Goal: Register for event/course

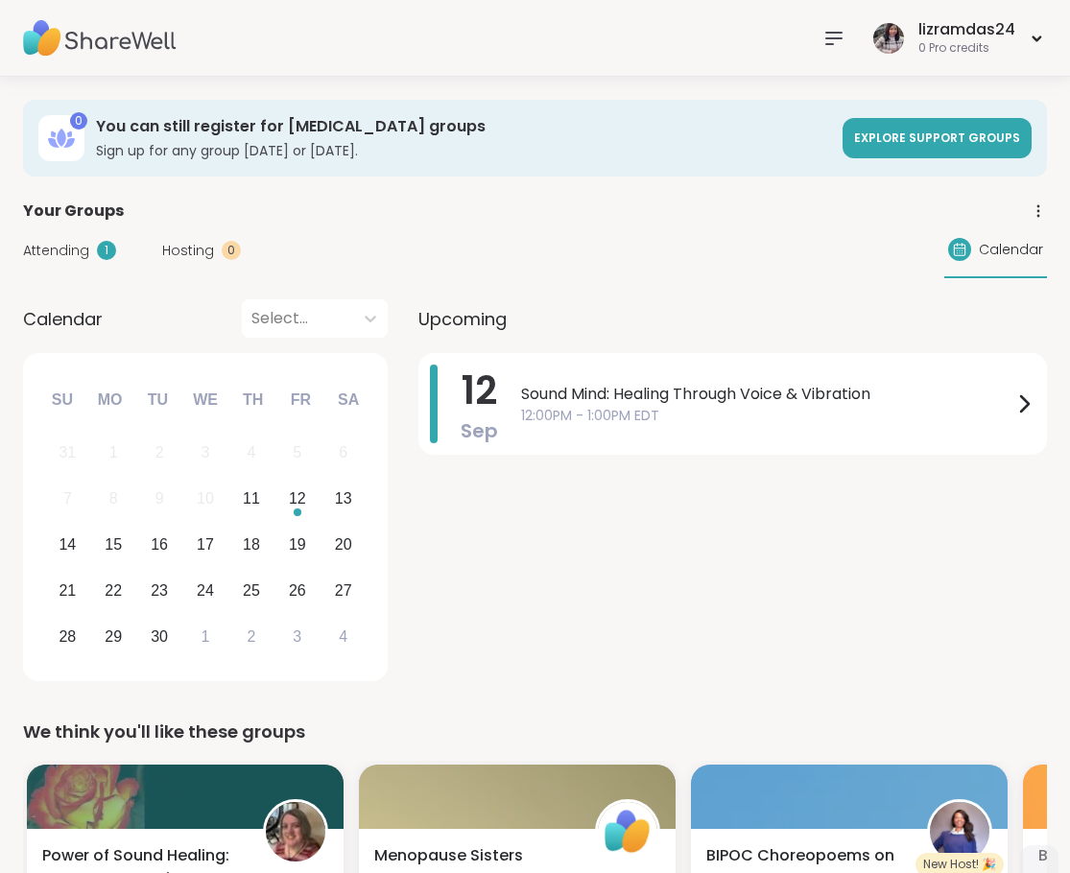
click at [82, 33] on img at bounding box center [100, 38] width 154 height 67
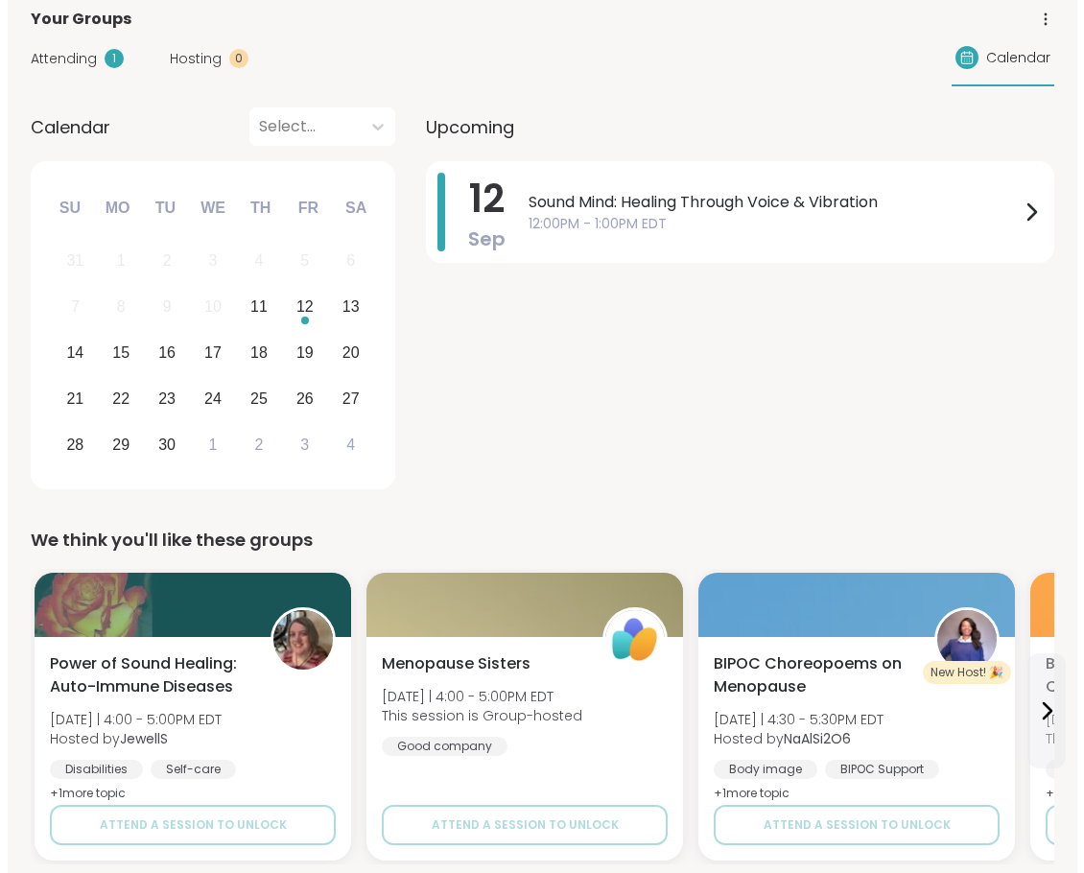
scroll to position [195, 0]
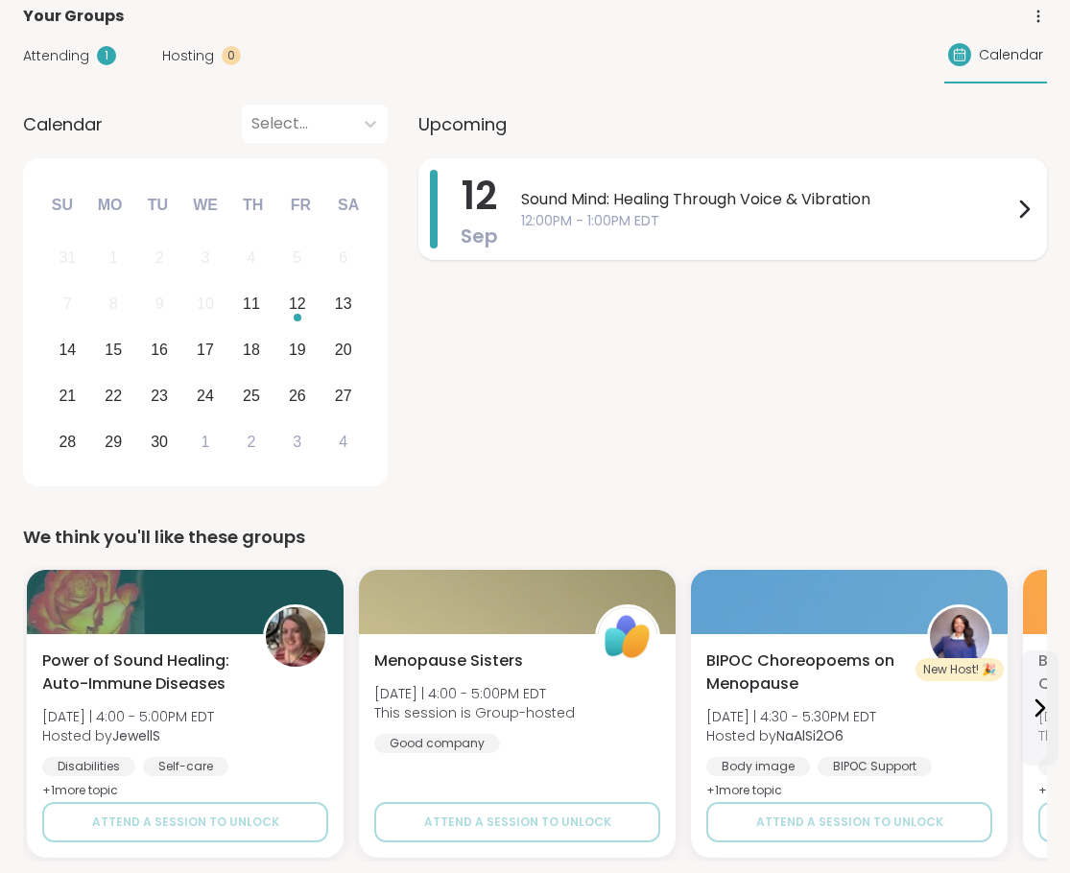
click at [1014, 197] on div at bounding box center [1023, 209] width 23 height 79
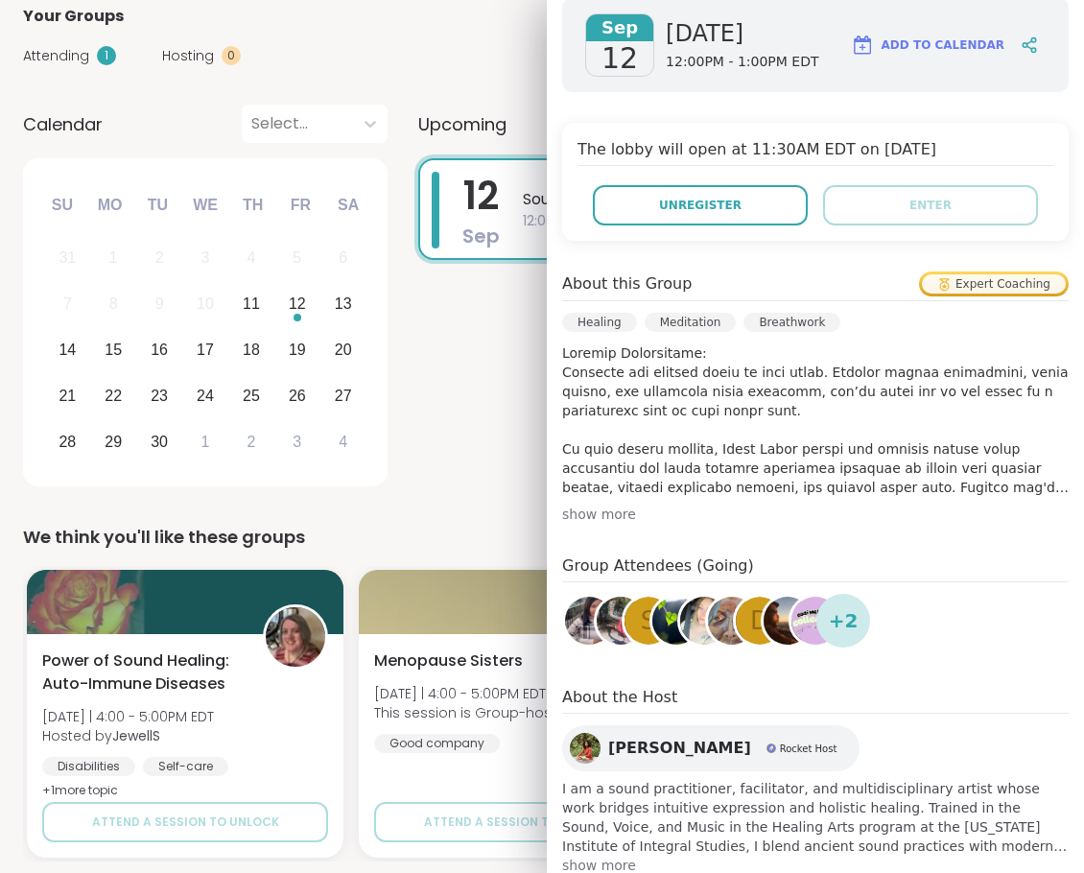
scroll to position [335, 0]
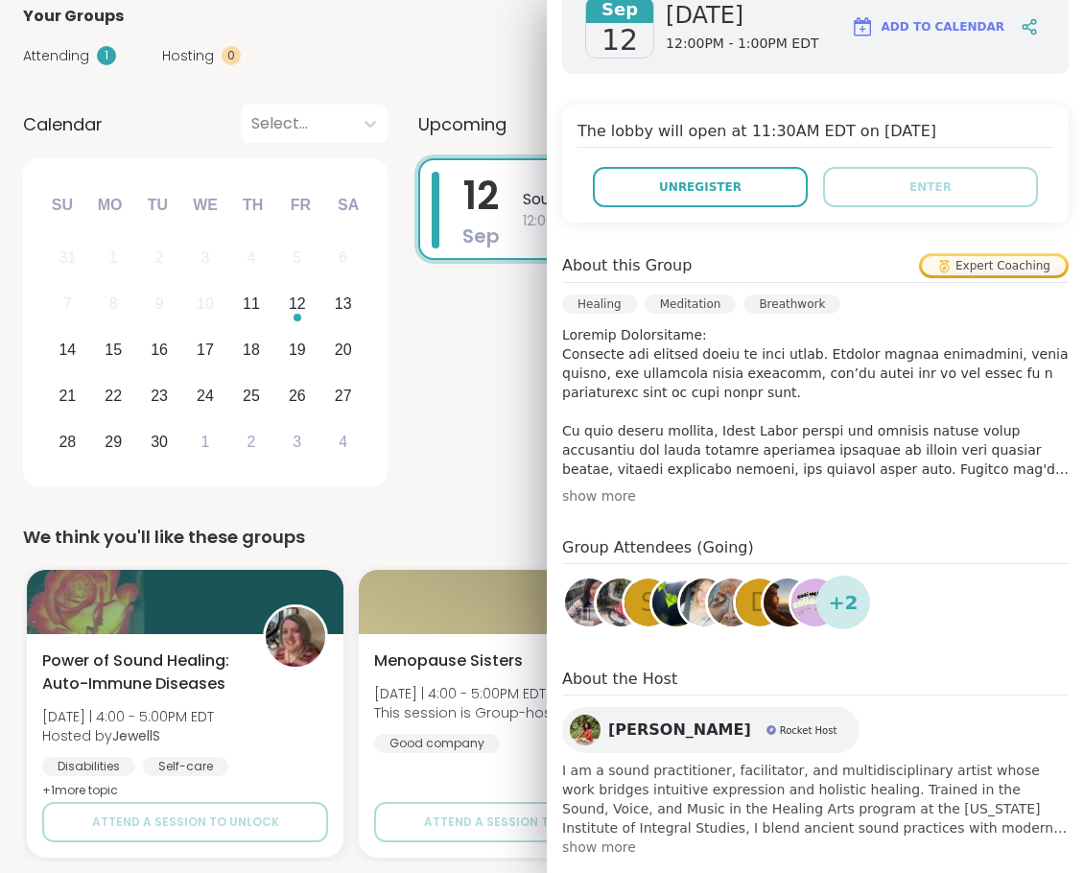
click at [598, 490] on div "show more" at bounding box center [815, 495] width 507 height 19
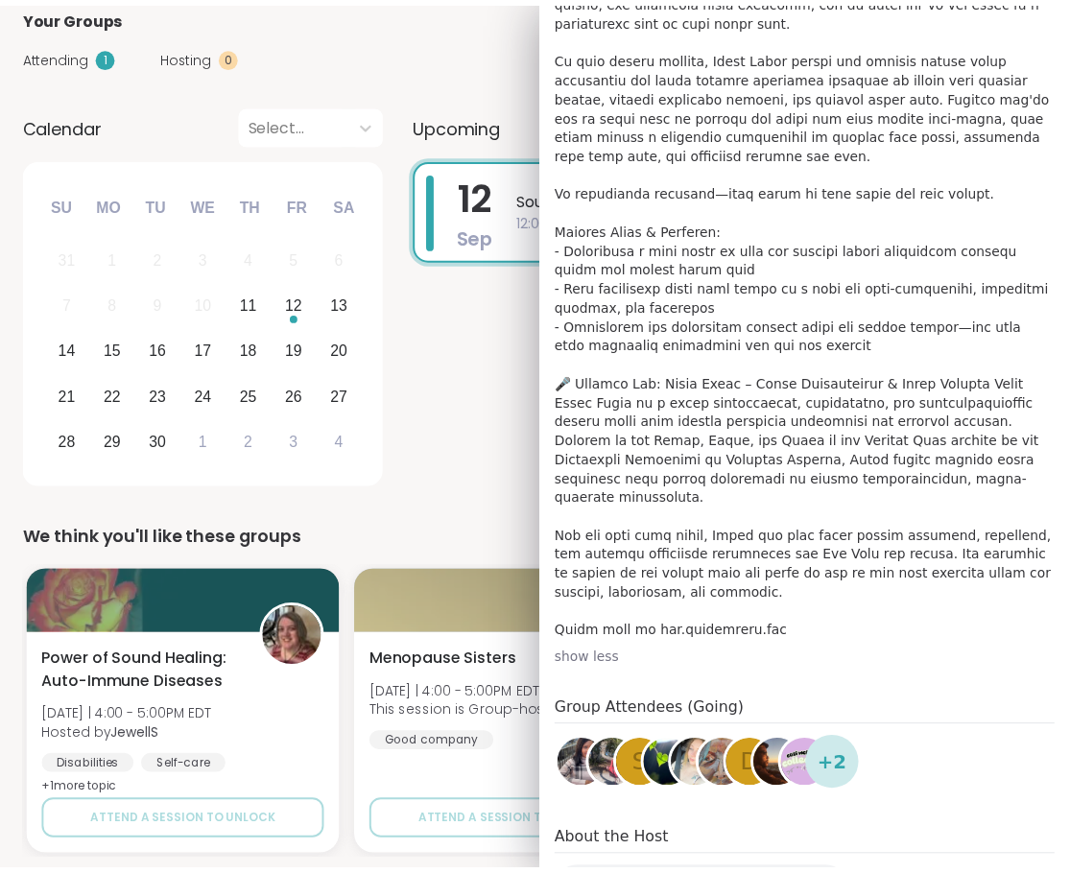
scroll to position [817, 0]
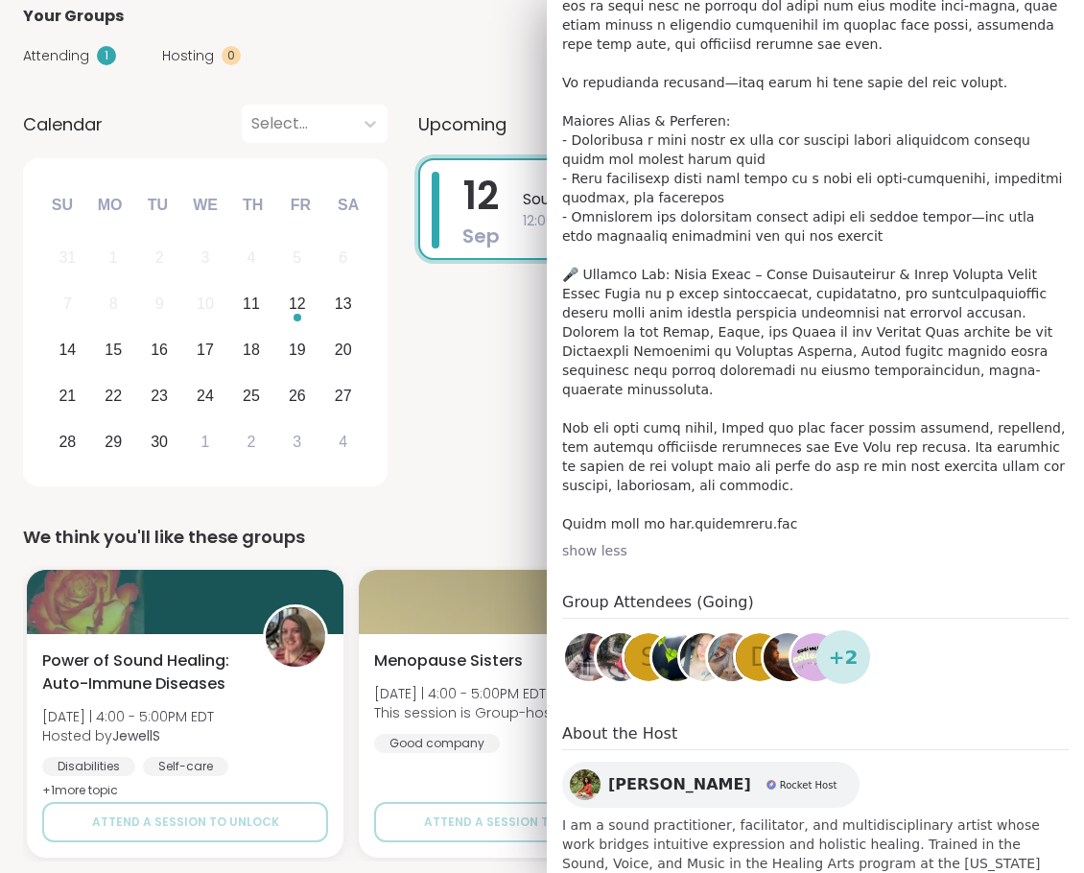
drag, startPoint x: 856, startPoint y: 527, endPoint x: 643, endPoint y: 506, distance: 214.0
click at [643, 506] on div "About this Group Expert Coaching Healing Meditation Breathwork show less" at bounding box center [815, 166] width 507 height 790
click at [691, 507] on p at bounding box center [815, 188] width 507 height 691
drag, startPoint x: 787, startPoint y: 504, endPoint x: 628, endPoint y: 508, distance: 158.4
click at [628, 508] on p at bounding box center [815, 188] width 507 height 691
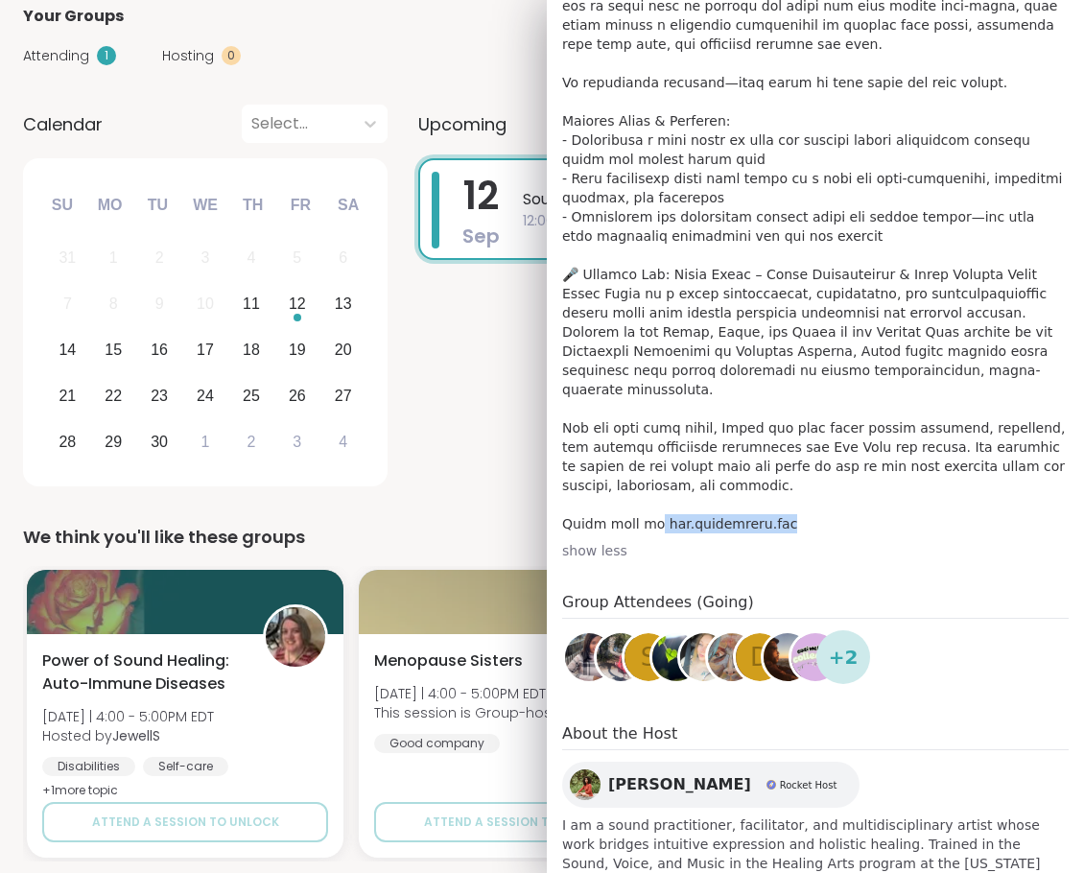
copy p "[DOMAIN_NAME]"
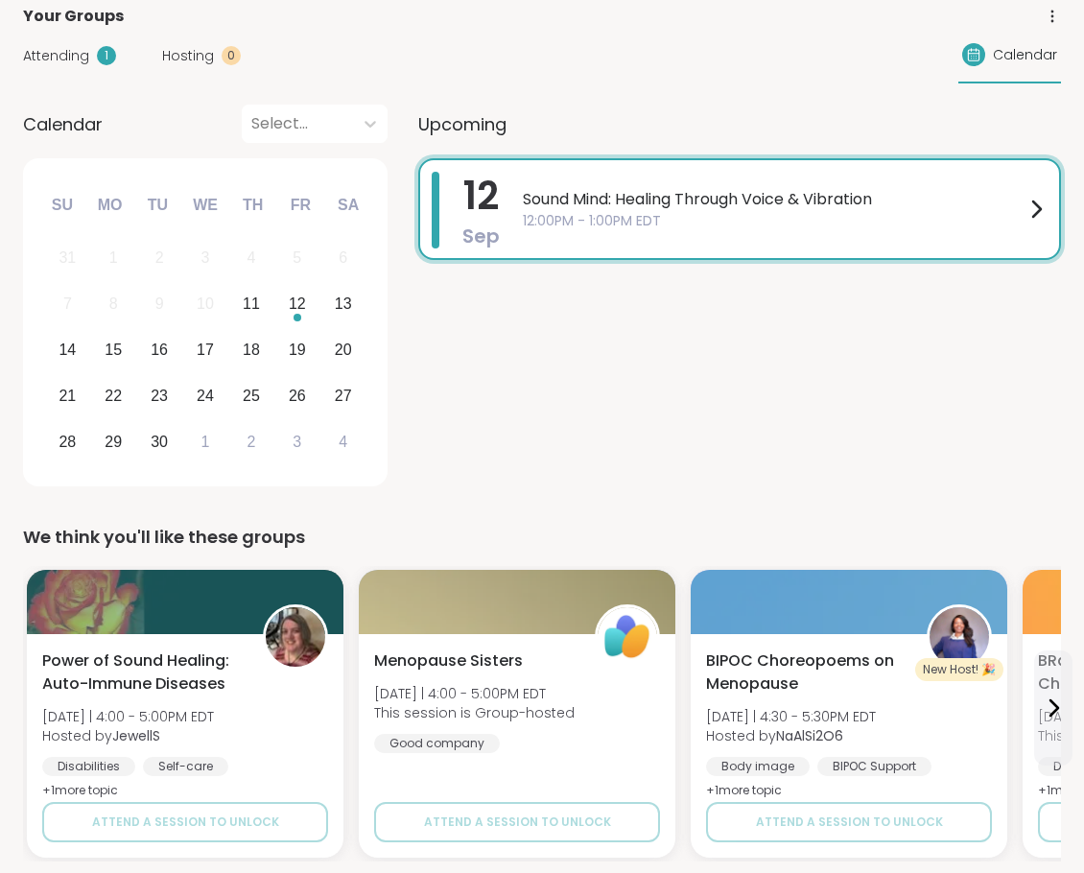
click at [472, 37] on div "Attending 1 Hosting 0 Calendar" at bounding box center [542, 56] width 1038 height 56
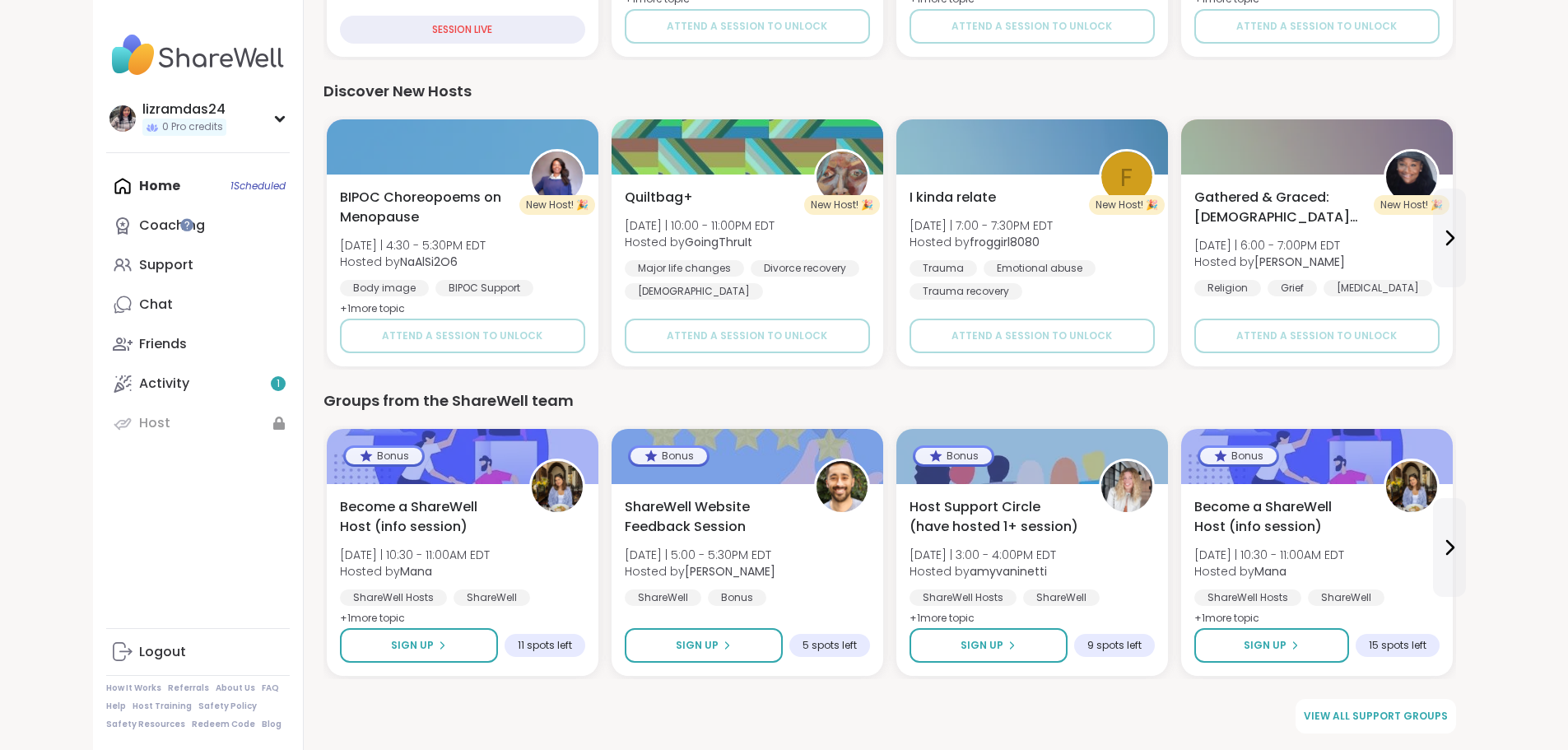
scroll to position [0, 0]
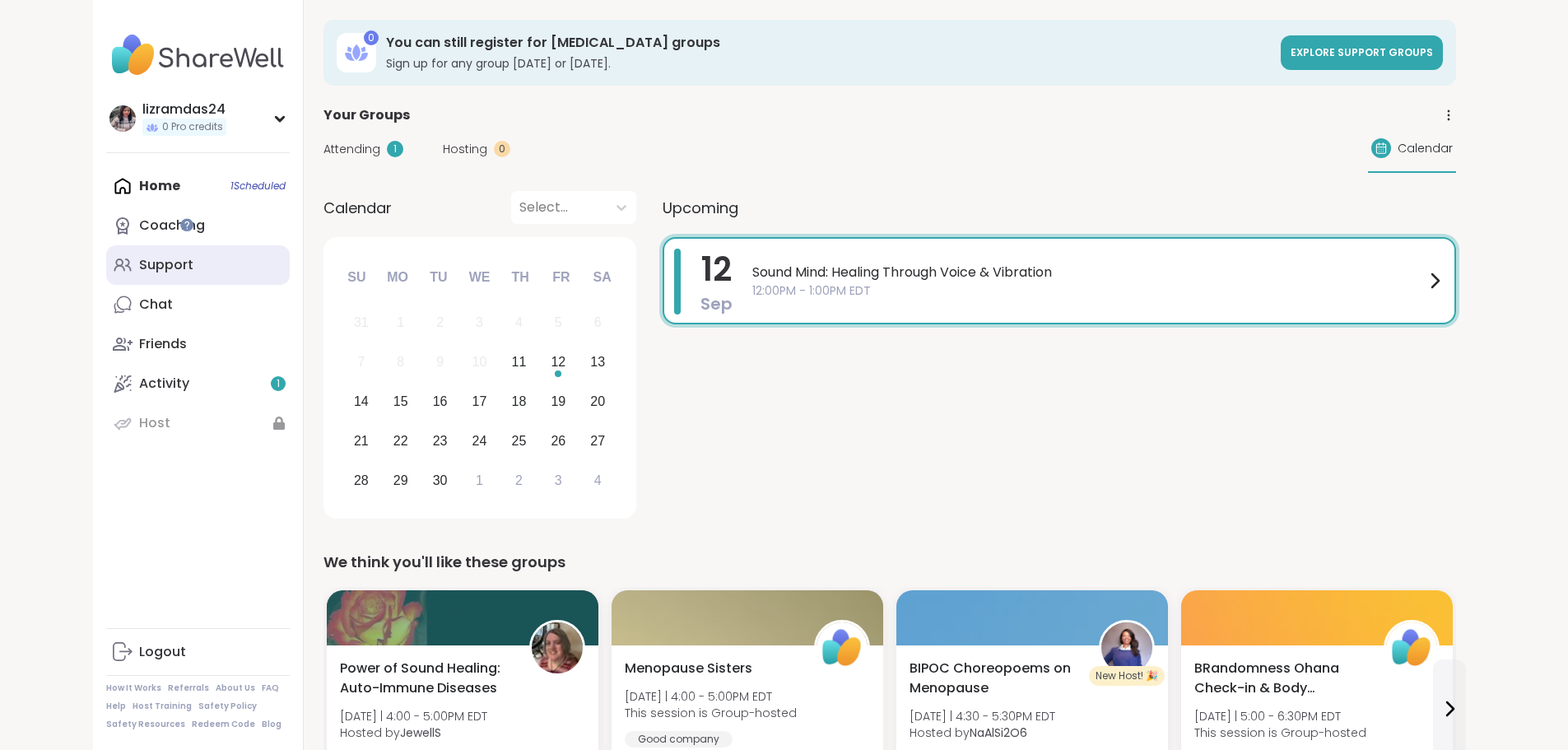
click at [106, 279] on link "Support" at bounding box center [198, 265] width 184 height 39
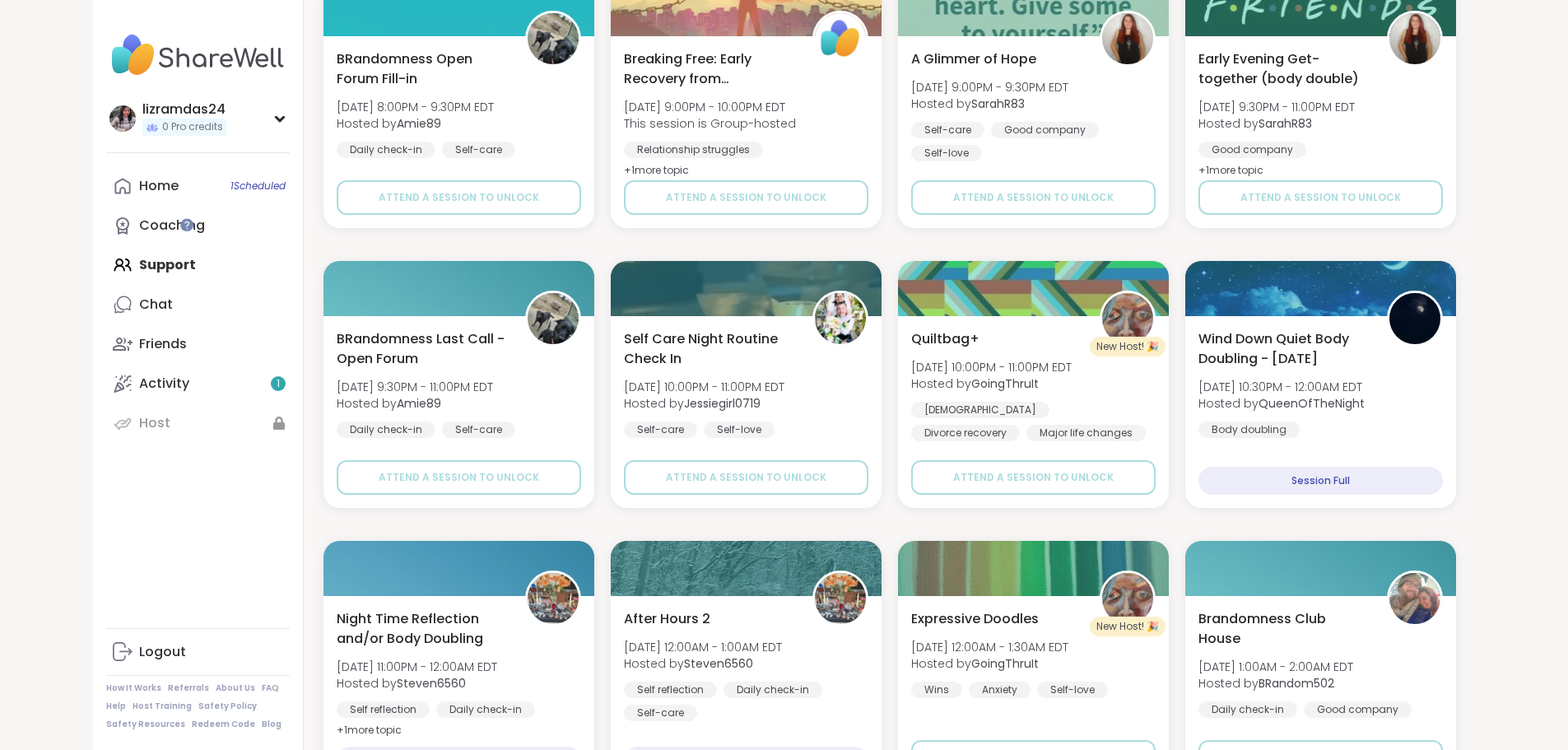
scroll to position [2122, 0]
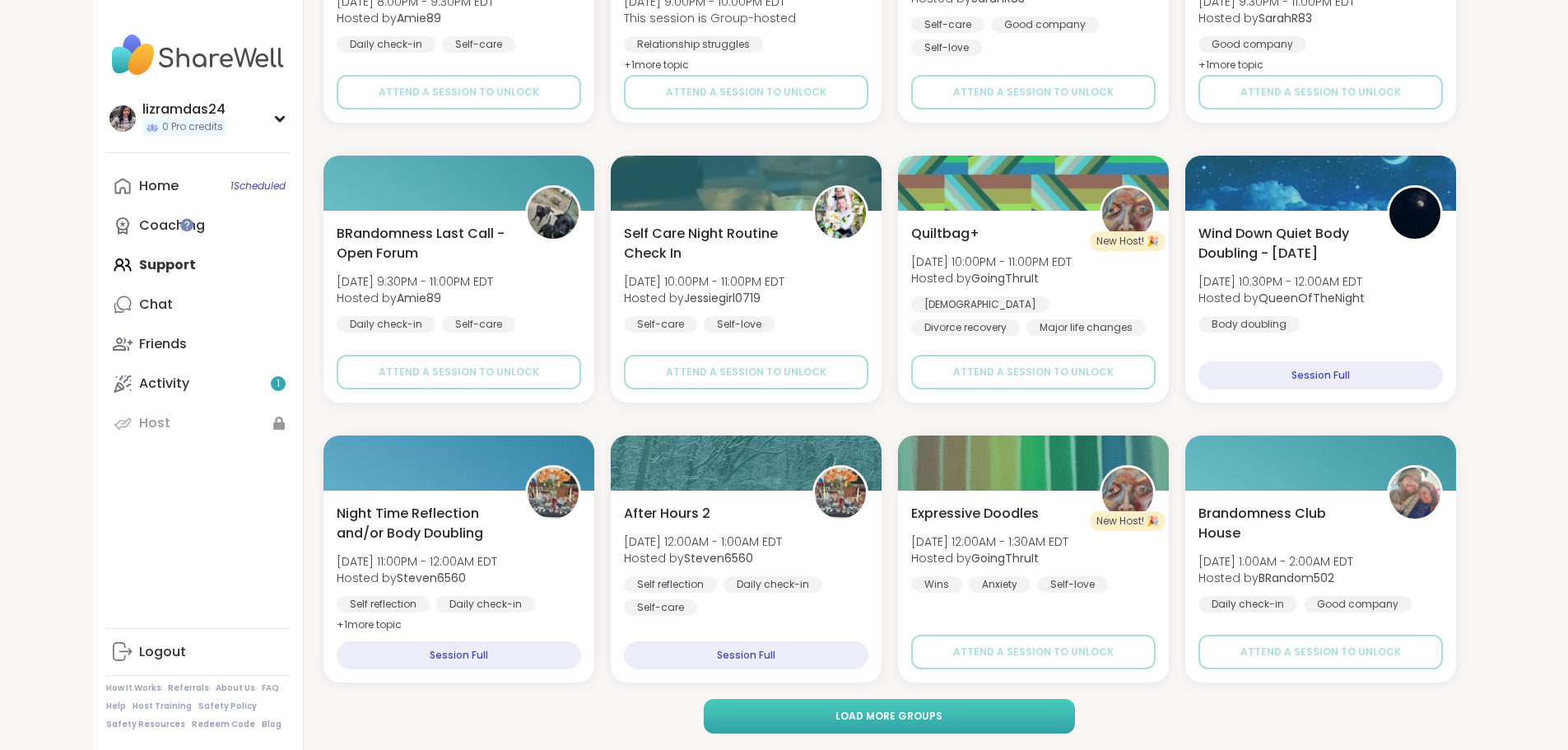
click at [801, 704] on button "Load more groups" at bounding box center [889, 717] width 371 height 34
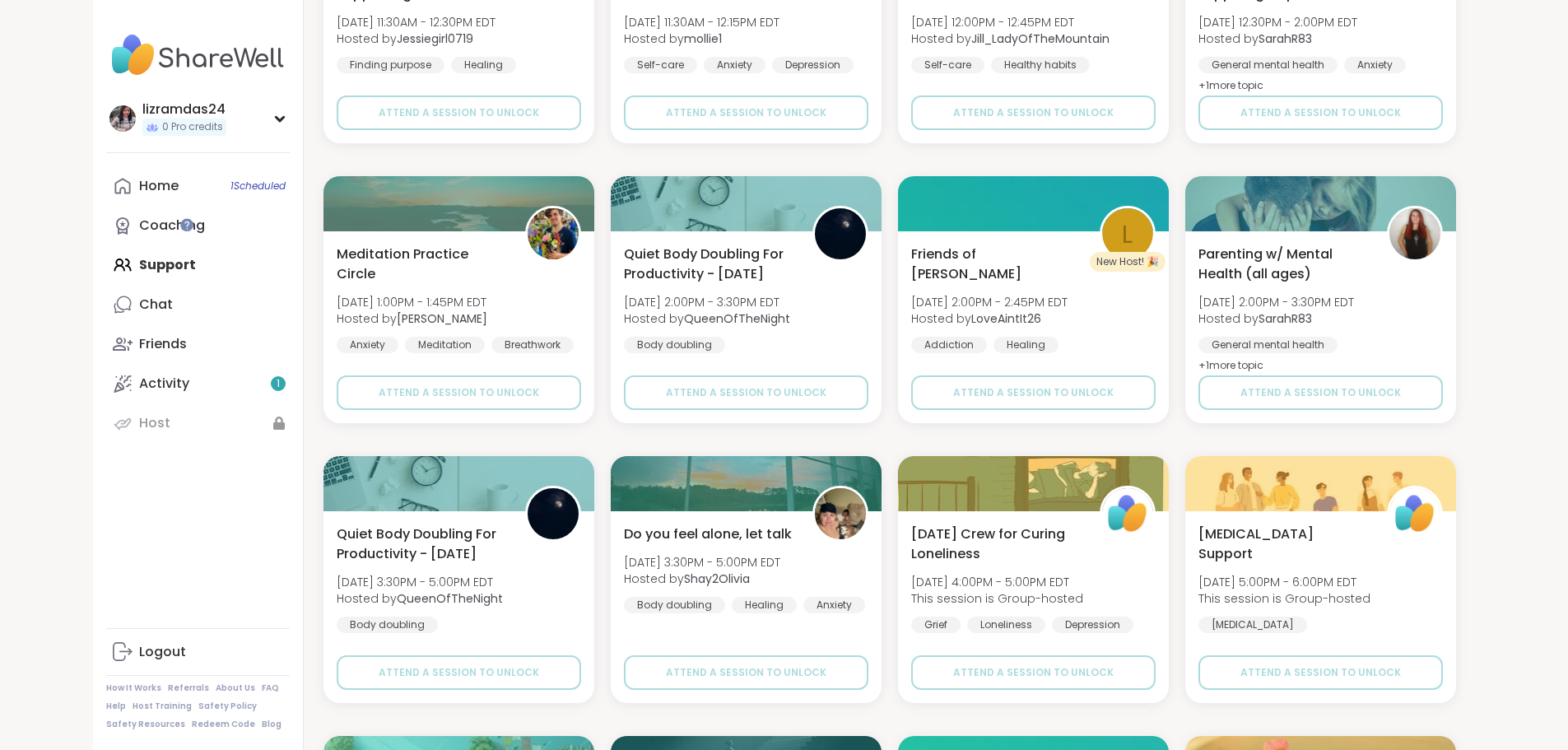
scroll to position [0, 0]
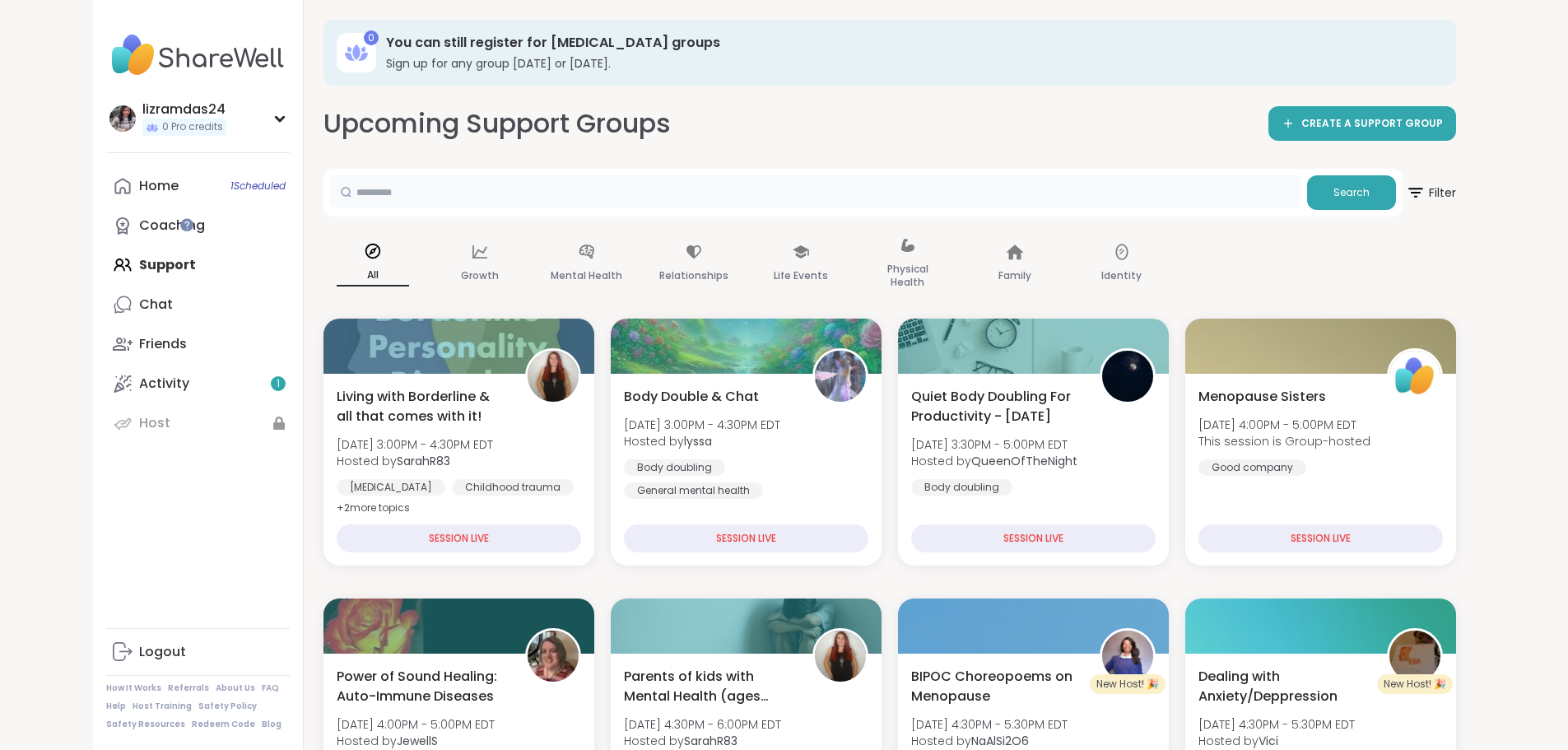
drag, startPoint x: 835, startPoint y: 177, endPoint x: 847, endPoint y: 136, distance: 42.7
click at [835, 177] on input "text" at bounding box center [815, 191] width 970 height 33
click at [917, 205] on button "Search" at bounding box center [1352, 192] width 89 height 34
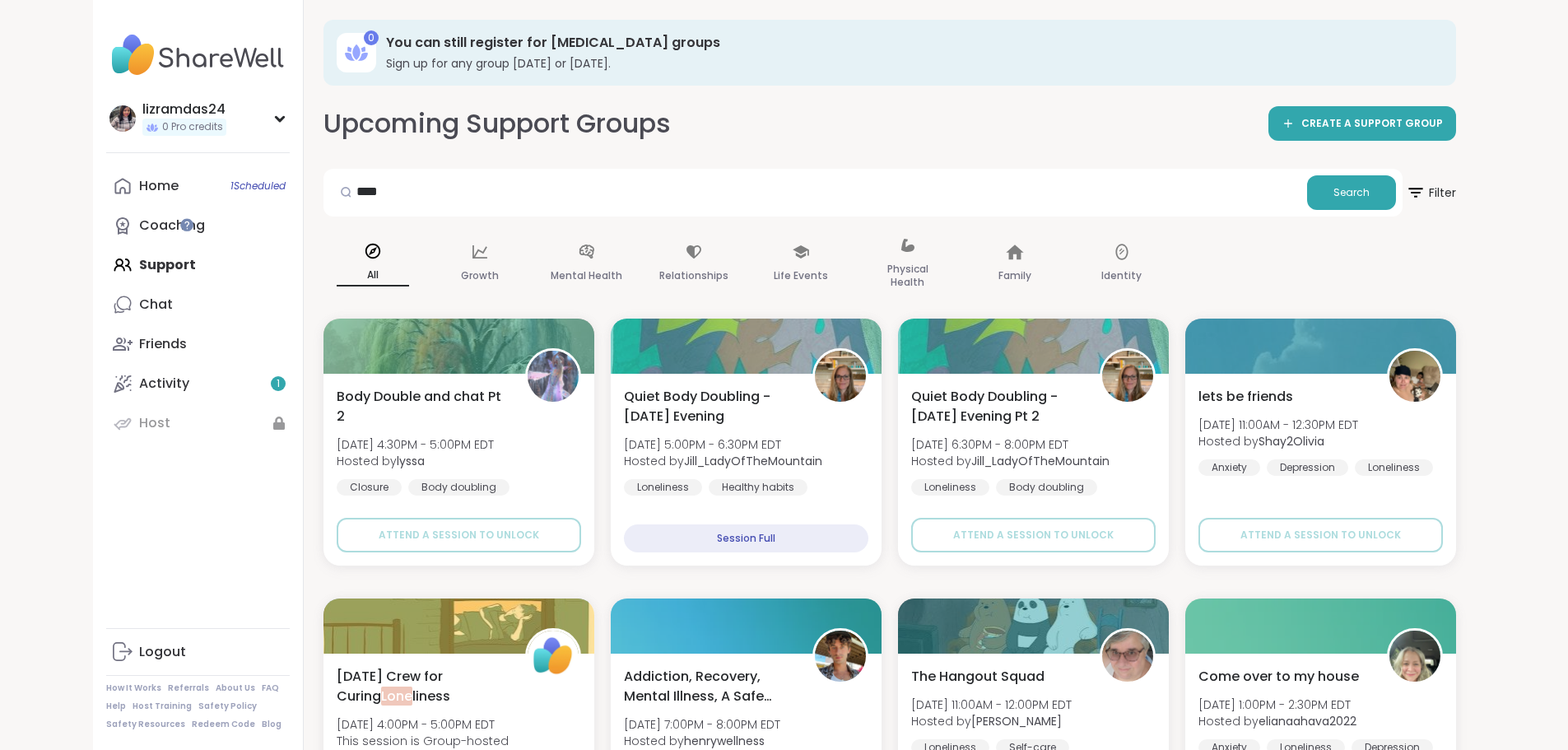
scroll to position [2122, 0]
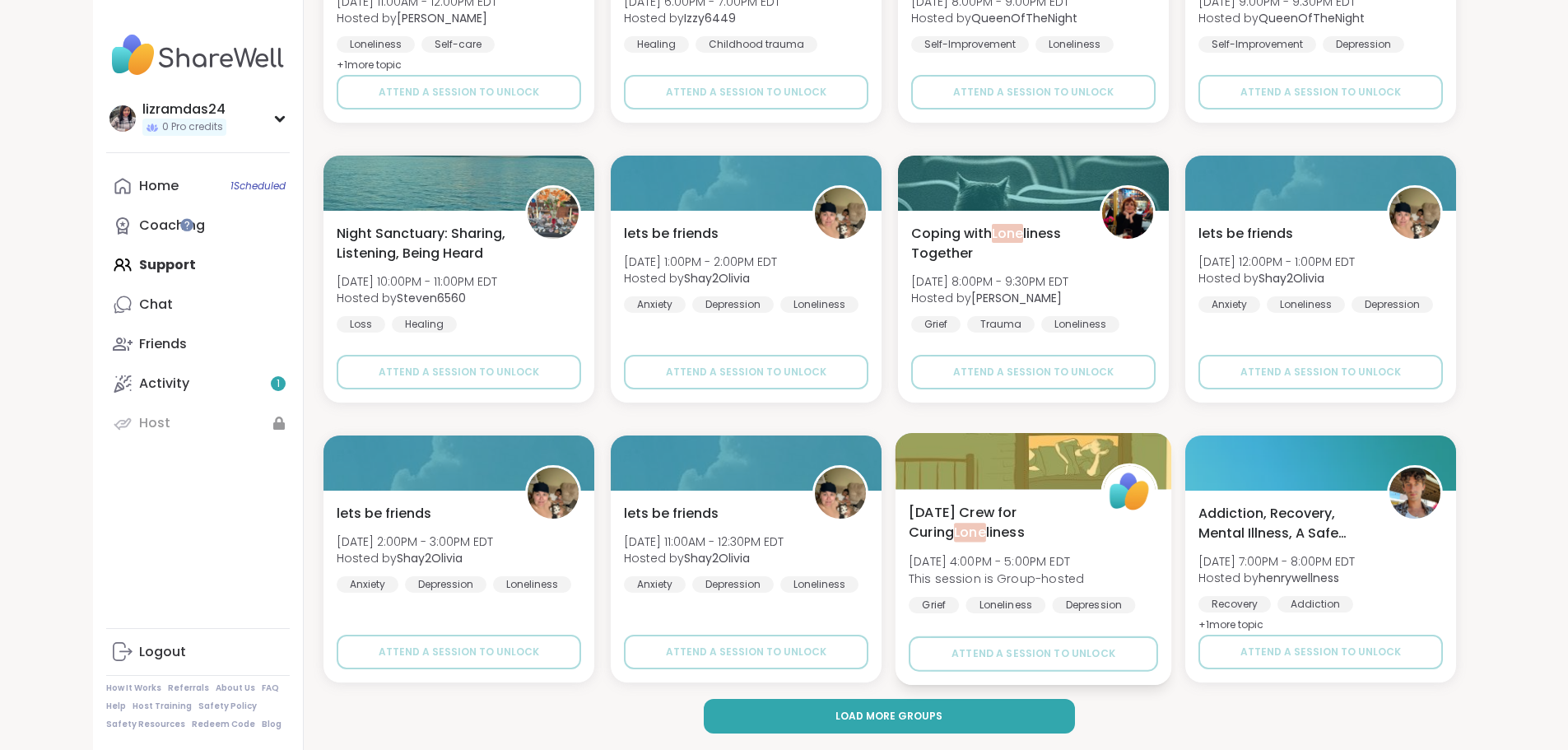
click at [917, 490] on div "[DATE] Crew for Curing Lone liness [DATE] 4:00PM - 5:00PM EDT This session is G…" at bounding box center [1033, 587] width 276 height 196
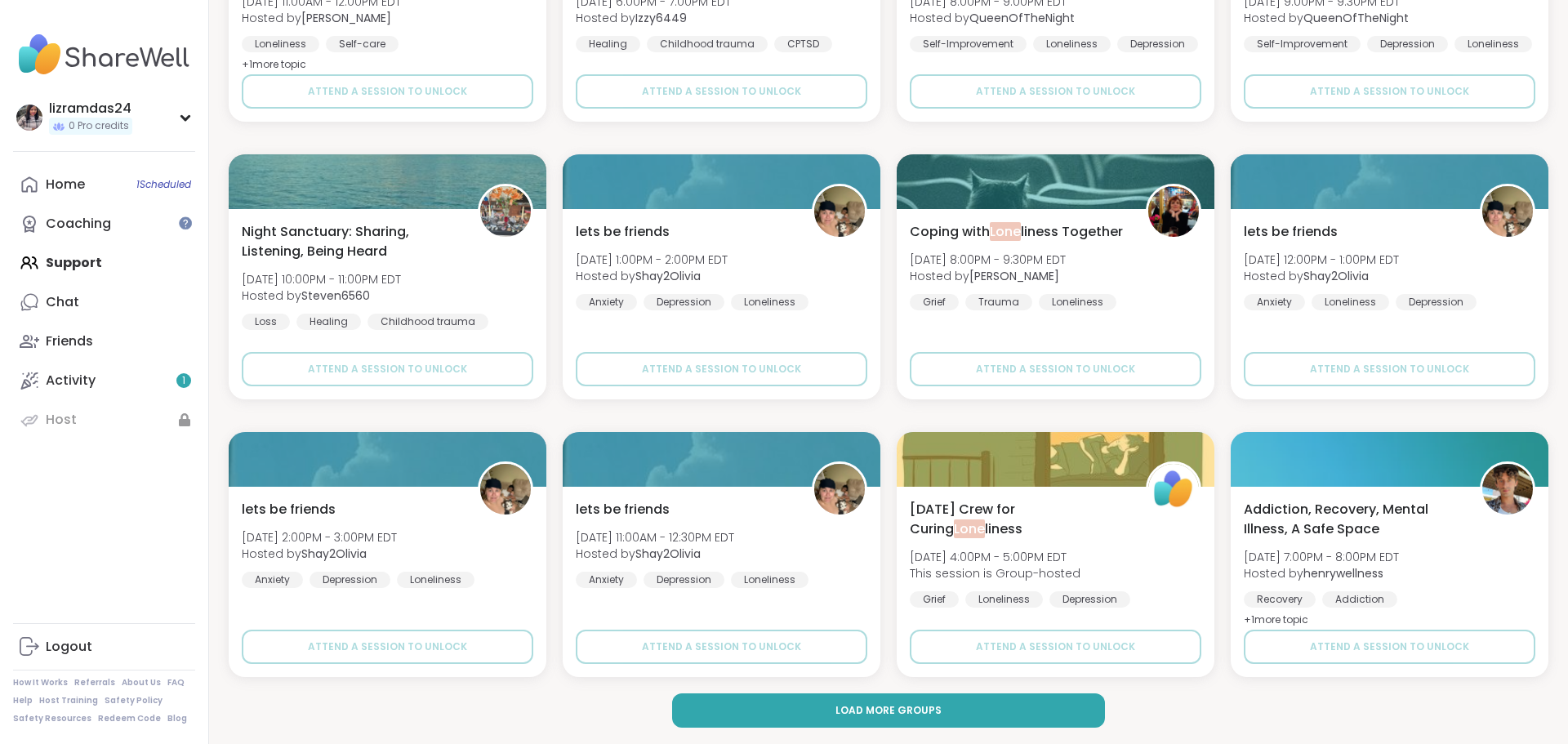
drag, startPoint x: 1567, startPoint y: 295, endPoint x: 1553, endPoint y: 314, distance: 23.6
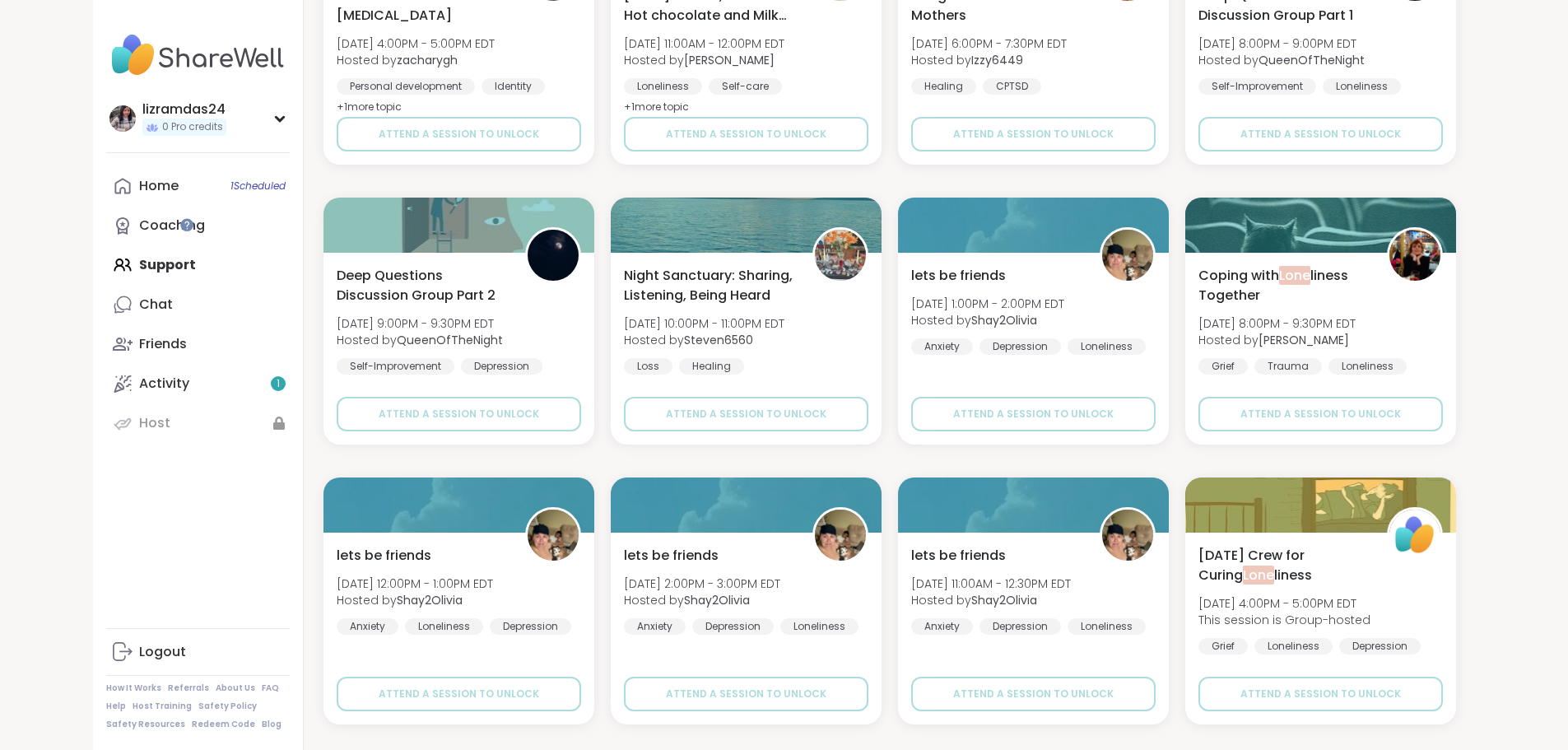
scroll to position [0, 0]
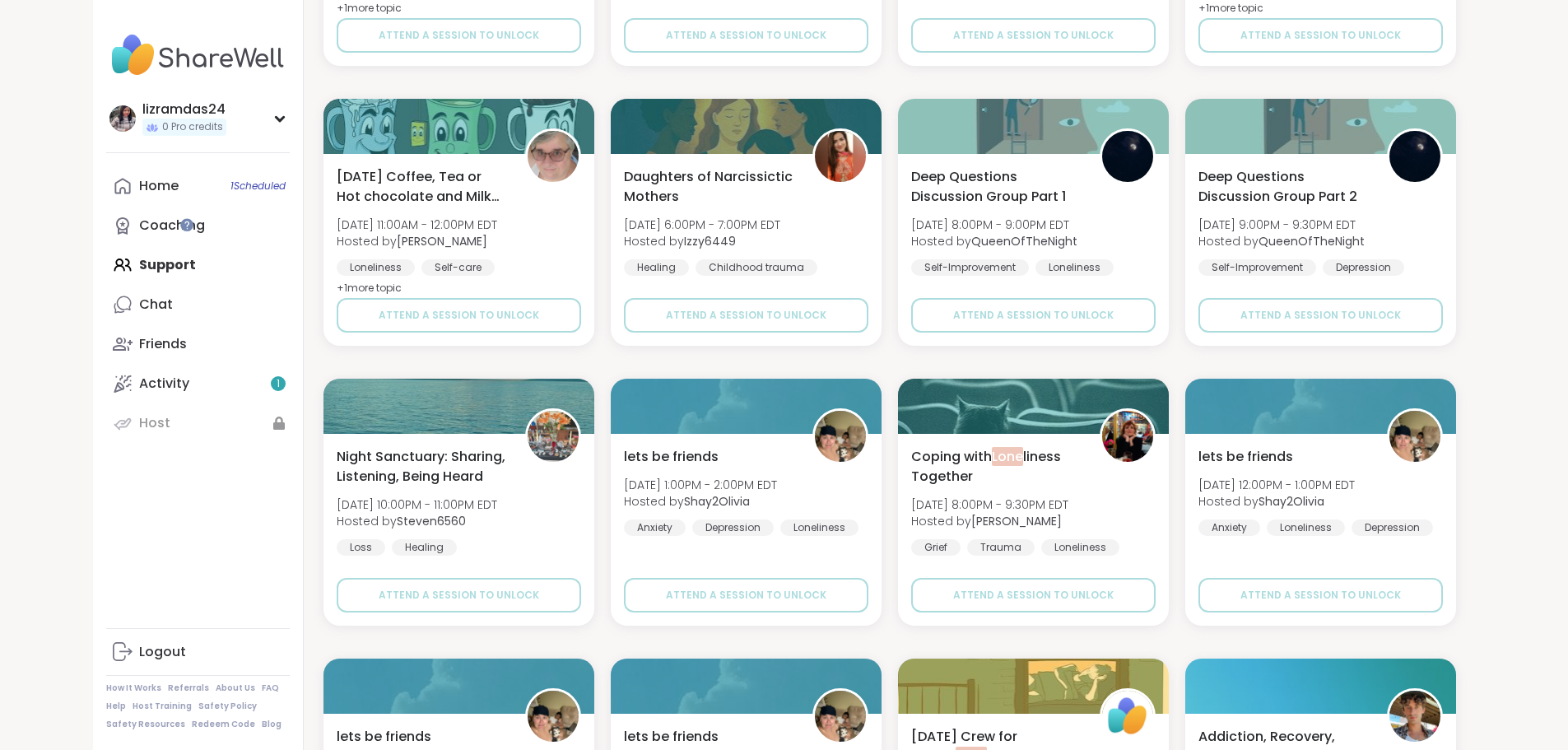
scroll to position [2122, 0]
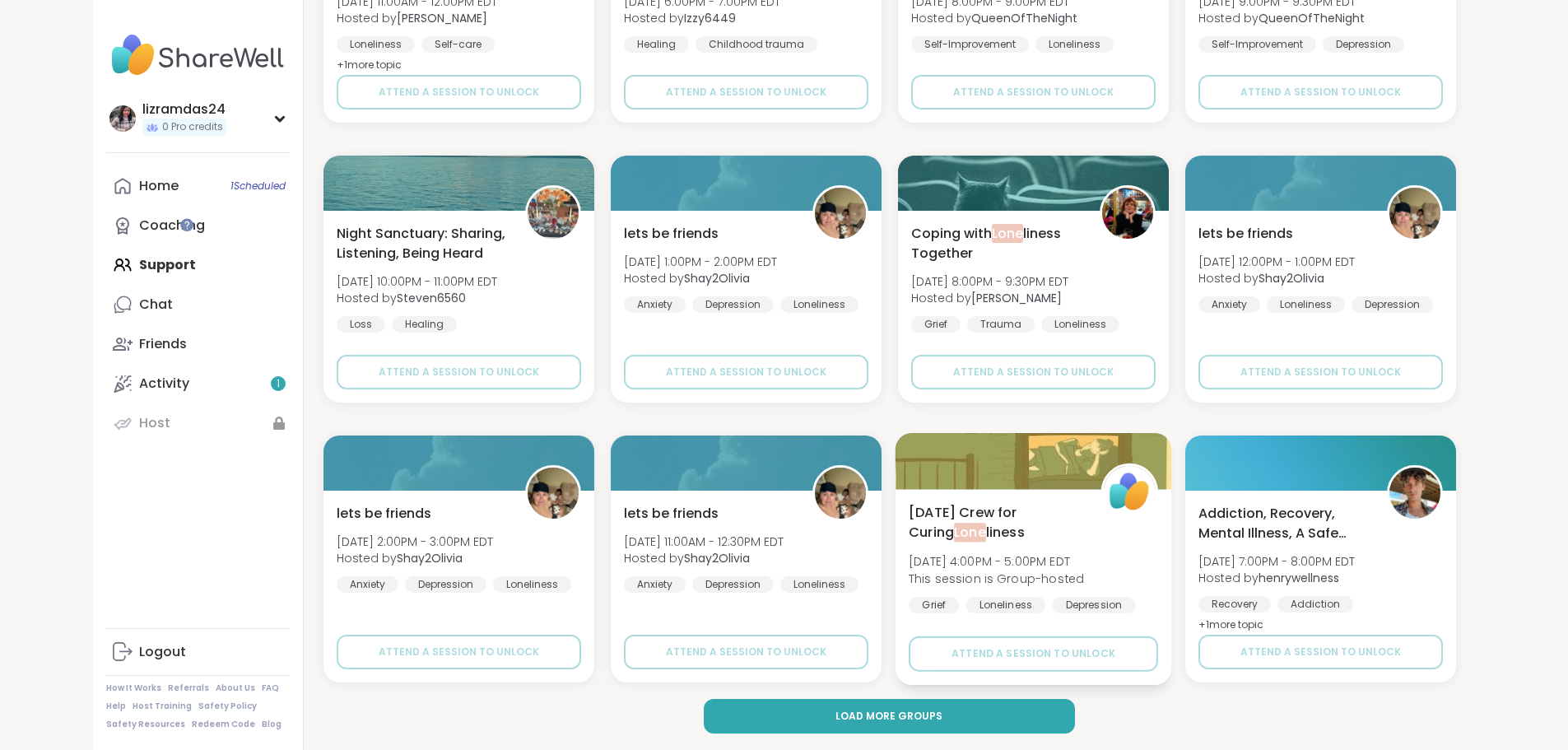
click at [917, 490] on div "[DATE] Crew for Curing Lone liness [DATE] 4:00PM - 5:00PM EDT This session is G…" at bounding box center [1033, 587] width 276 height 196
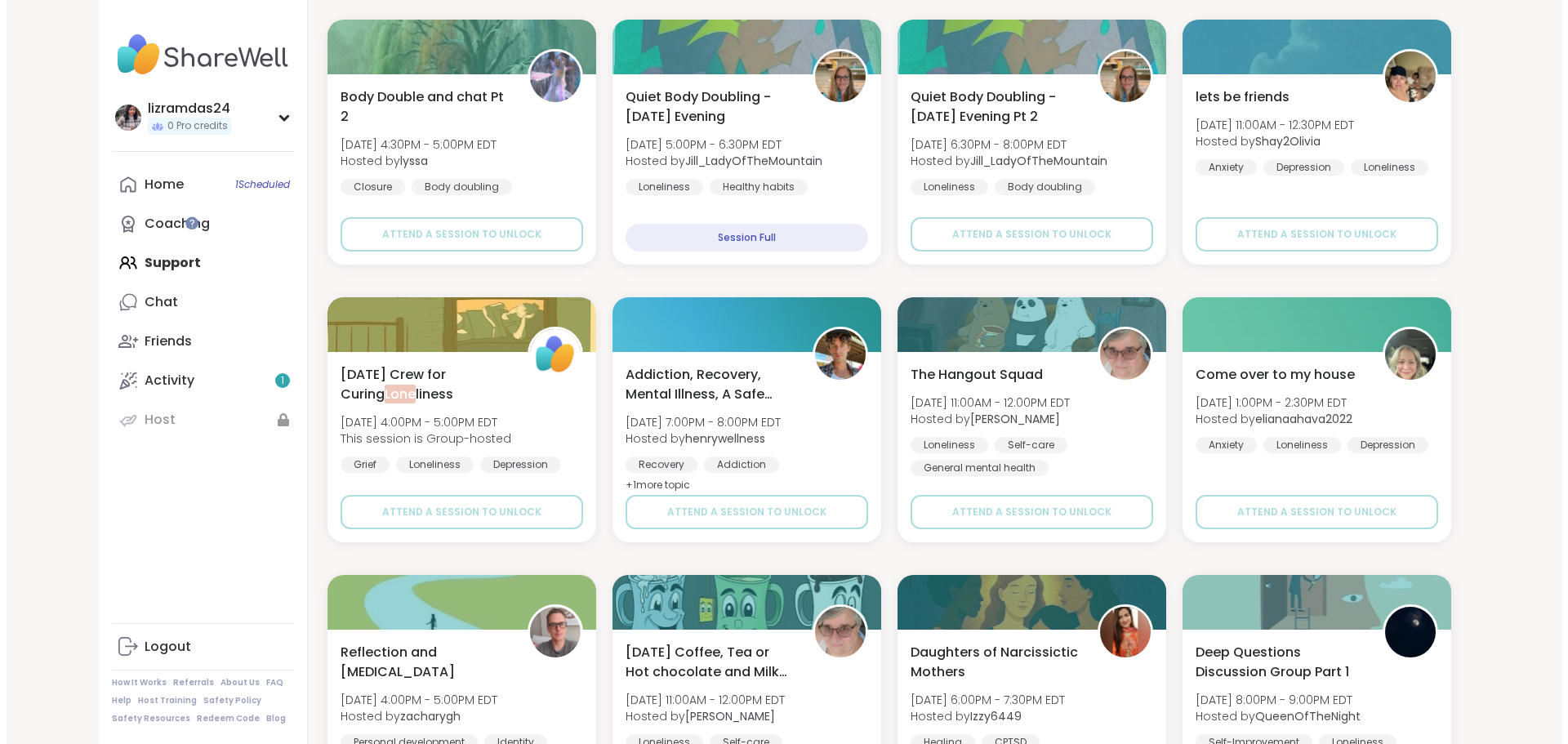
scroll to position [0, 0]
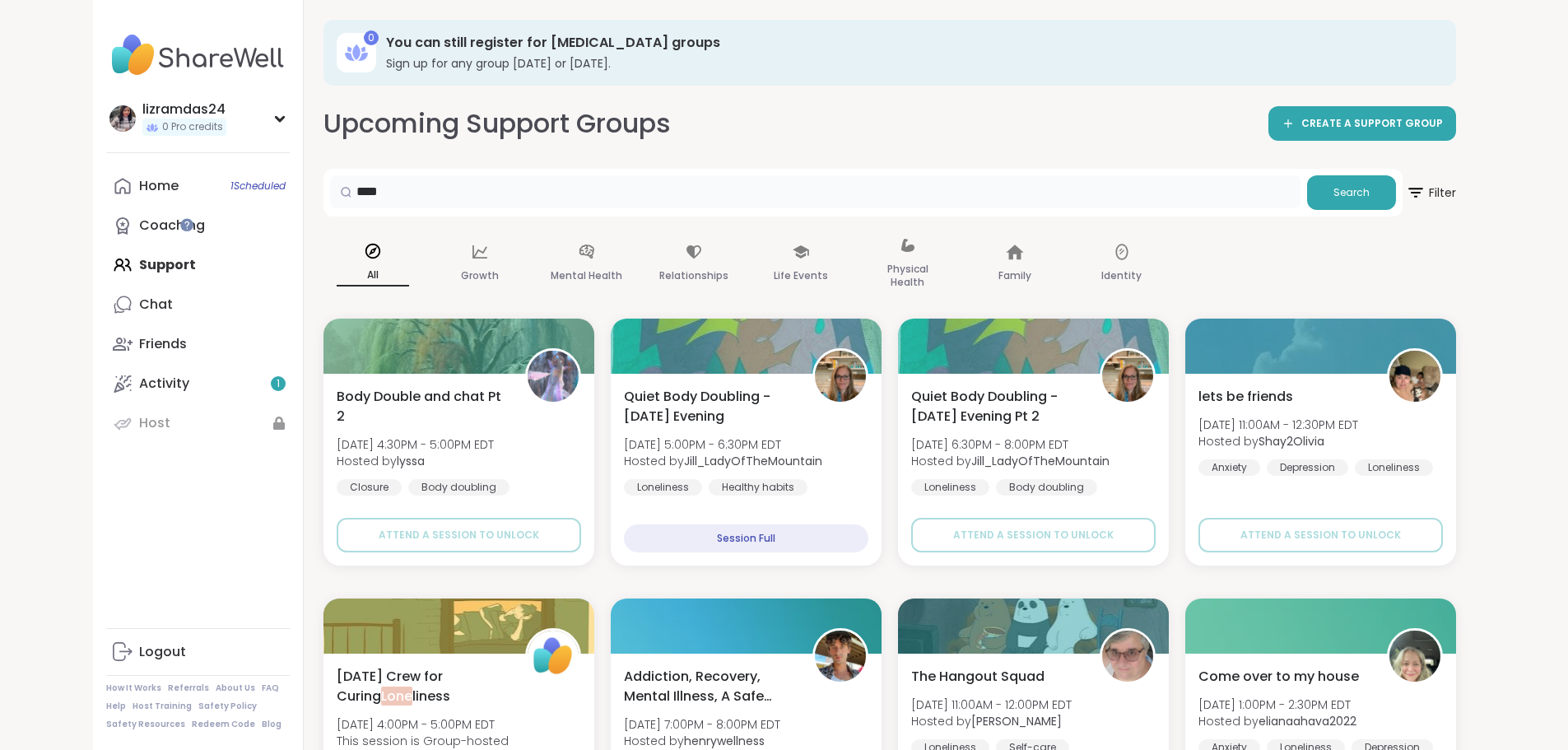
click at [496, 186] on input "****" at bounding box center [815, 191] width 970 height 33
type input "*"
type input "***"
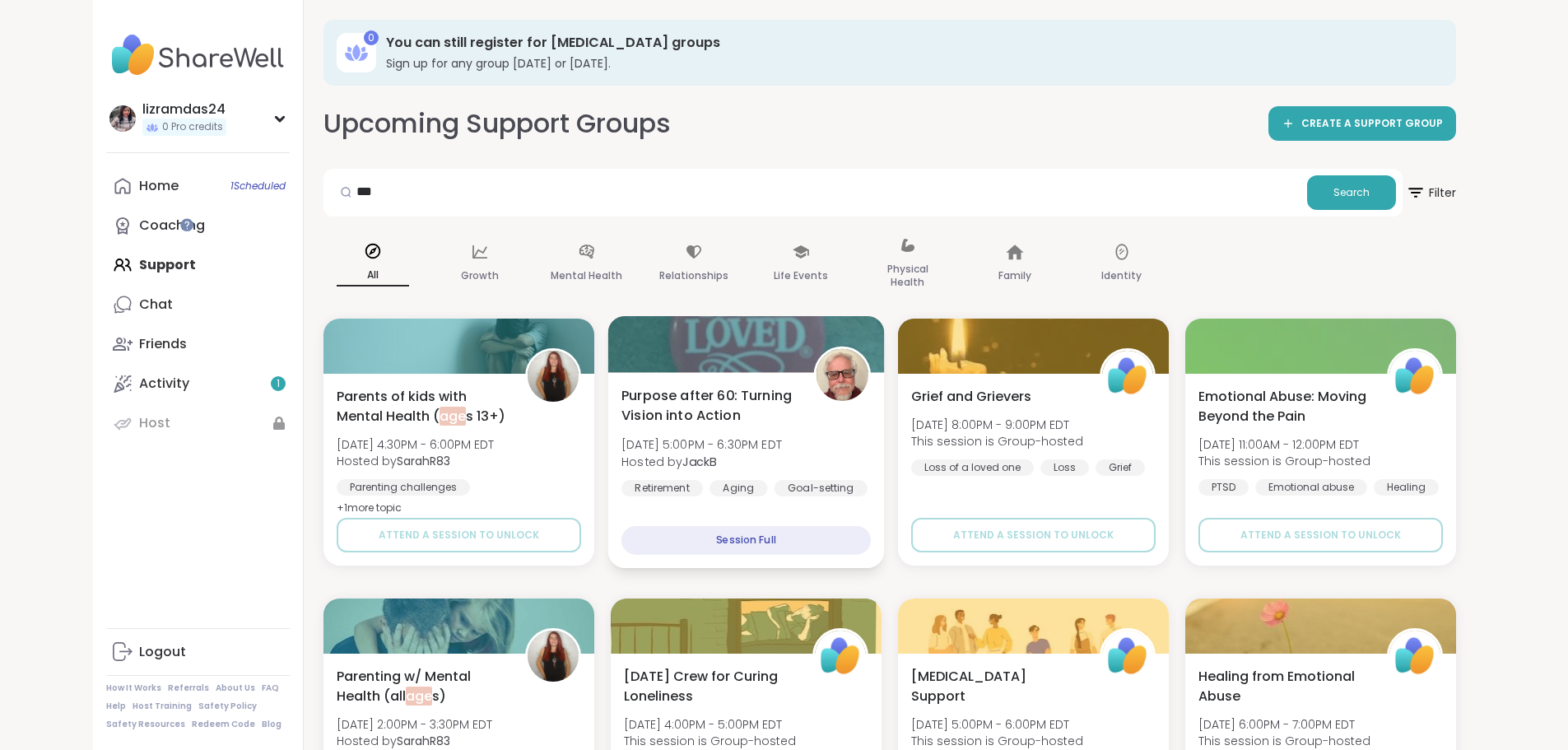
click at [651, 402] on span "Purpose after 60: Turning Vision into Action" at bounding box center [708, 405] width 173 height 40
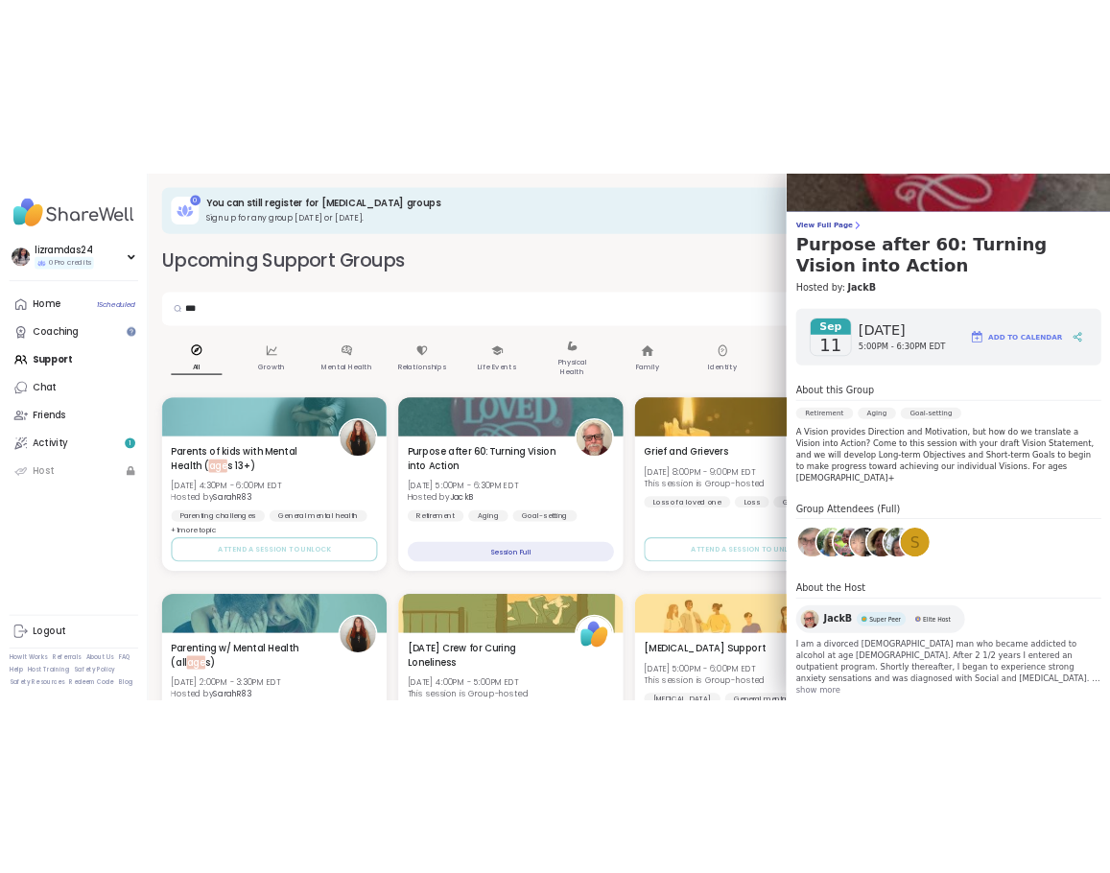
scroll to position [101, 0]
